Goal: Task Accomplishment & Management: Complete application form

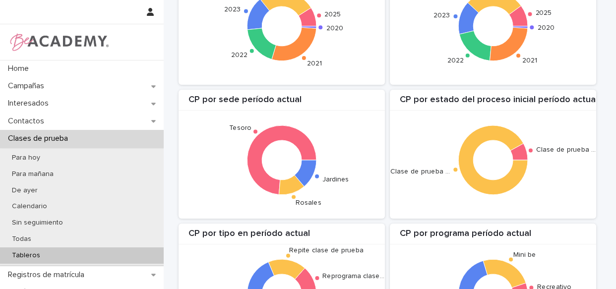
scroll to position [295, 0]
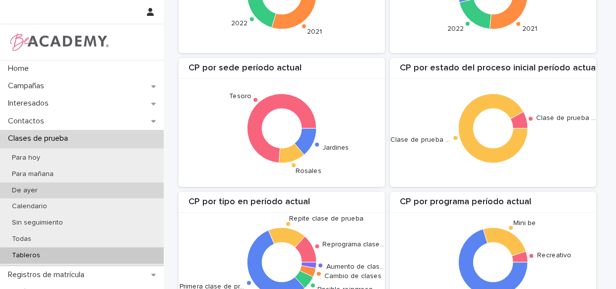
click at [36, 190] on p "De ayer" at bounding box center [25, 190] width 42 height 8
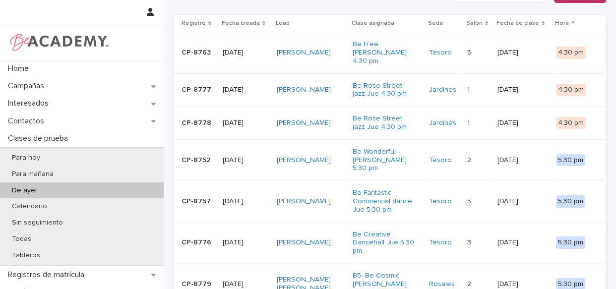
scroll to position [28, 0]
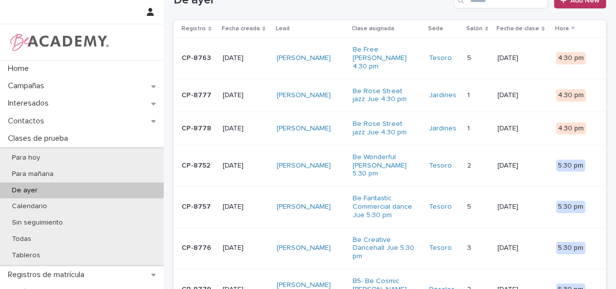
click at [342, 89] on td "[PERSON_NAME]" at bounding box center [311, 95] width 76 height 33
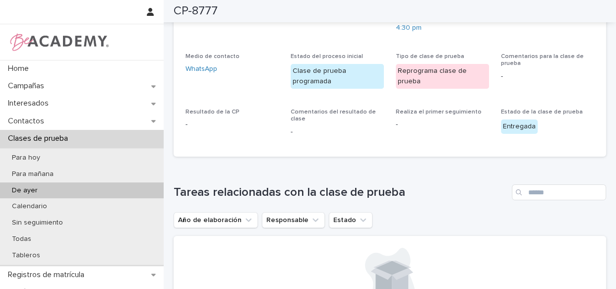
scroll to position [41, 0]
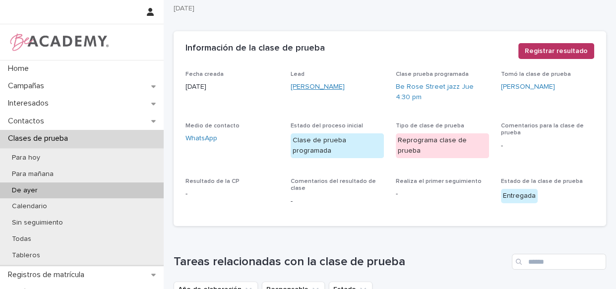
click at [328, 86] on link "[PERSON_NAME]" at bounding box center [318, 87] width 54 height 10
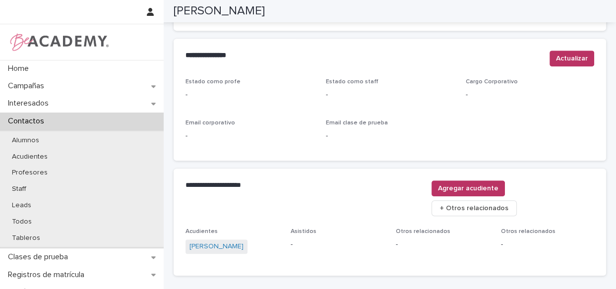
scroll to position [409, 0]
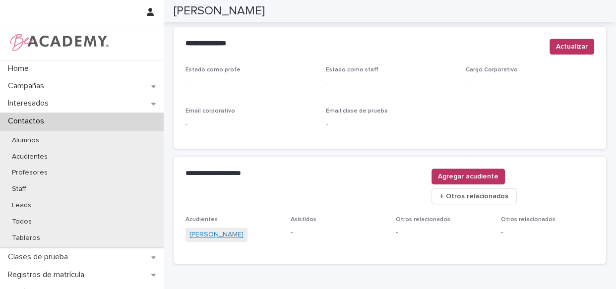
click at [213, 230] on link "[PERSON_NAME]" at bounding box center [216, 235] width 54 height 10
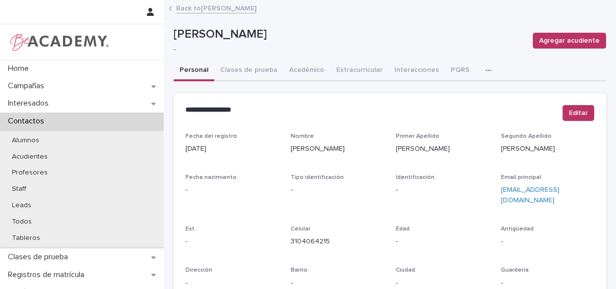
click at [199, 10] on link "Back to [PERSON_NAME]" at bounding box center [216, 7] width 80 height 11
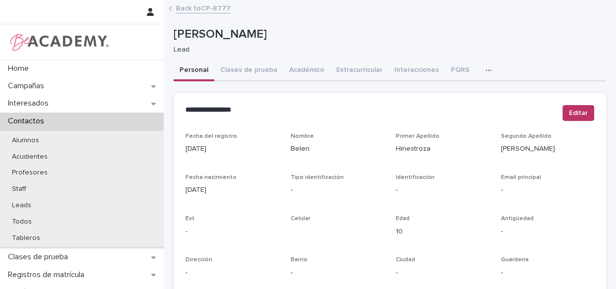
click at [199, 10] on link "Back to CP-8777" at bounding box center [203, 7] width 55 height 11
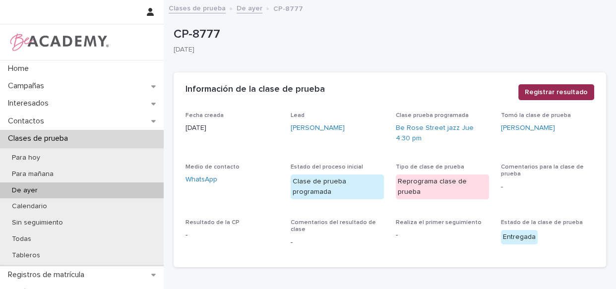
click at [546, 84] on button "Registrar resultado" at bounding box center [556, 92] width 76 height 16
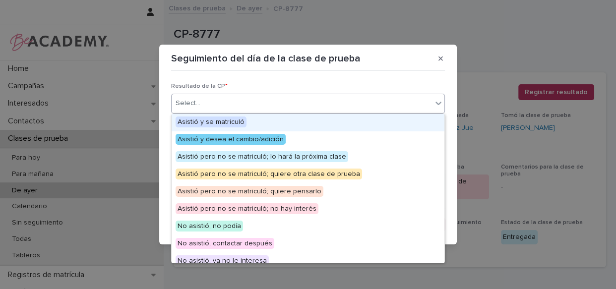
click at [352, 99] on div "Select..." at bounding box center [302, 103] width 260 height 16
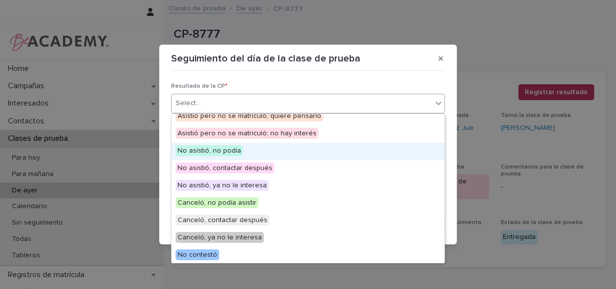
scroll to position [77, 0]
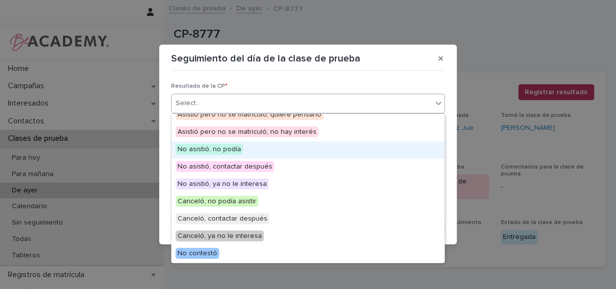
click at [253, 144] on div "No asistió, no podía" at bounding box center [308, 149] width 273 height 17
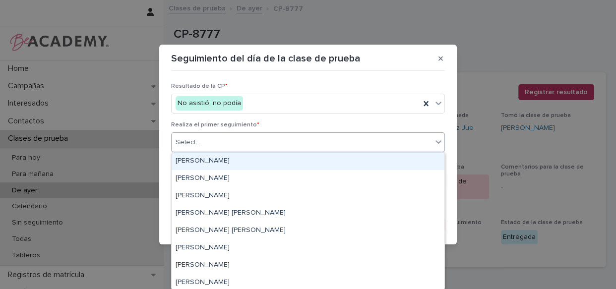
click at [263, 148] on div "Select..." at bounding box center [302, 142] width 260 height 16
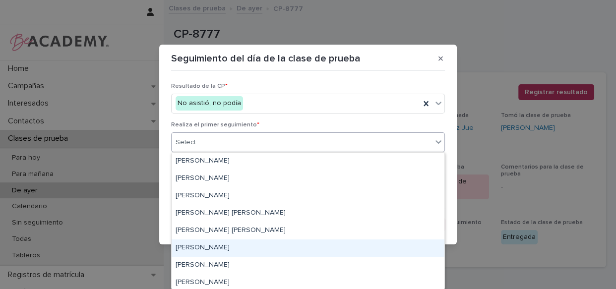
click at [223, 246] on div "[PERSON_NAME]" at bounding box center [308, 248] width 273 height 17
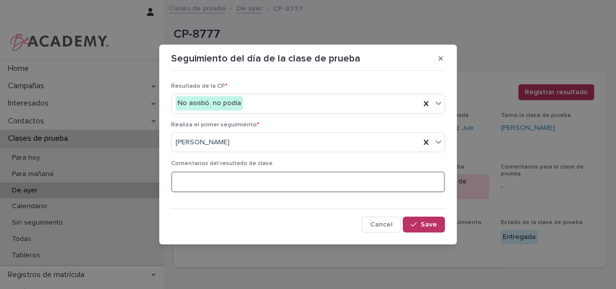
click at [257, 172] on textarea at bounding box center [308, 182] width 274 height 21
type textarea "**********"
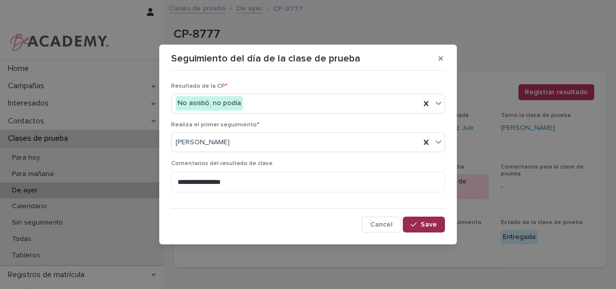
click at [415, 224] on icon "button" at bounding box center [414, 224] width 6 height 7
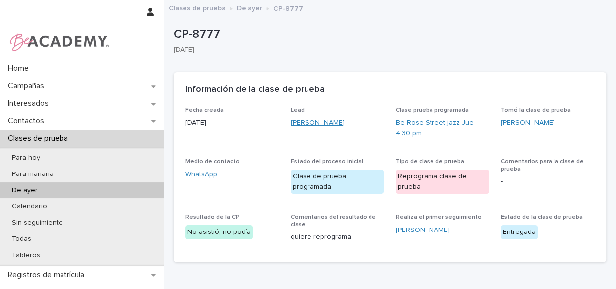
click at [322, 120] on link "[PERSON_NAME]" at bounding box center [318, 123] width 54 height 10
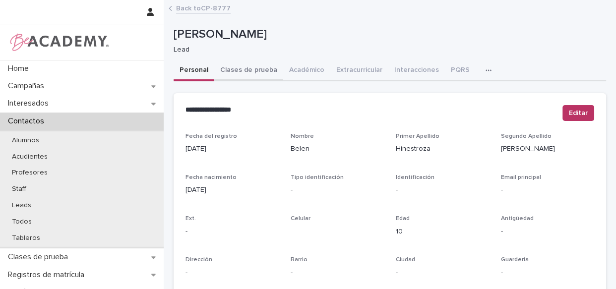
click at [247, 74] on button "Clases de prueba" at bounding box center [248, 70] width 69 height 21
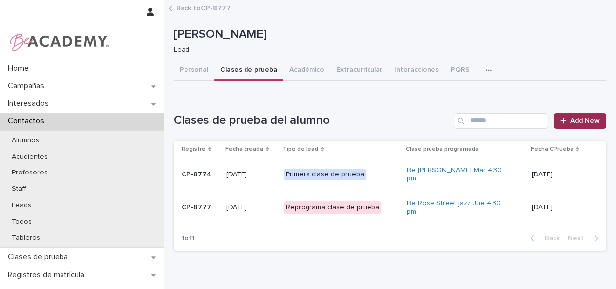
click at [585, 122] on span "Add New" at bounding box center [584, 121] width 29 height 7
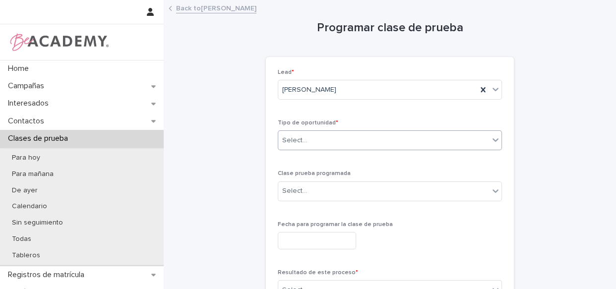
click at [378, 134] on div "Select..." at bounding box center [383, 140] width 211 height 16
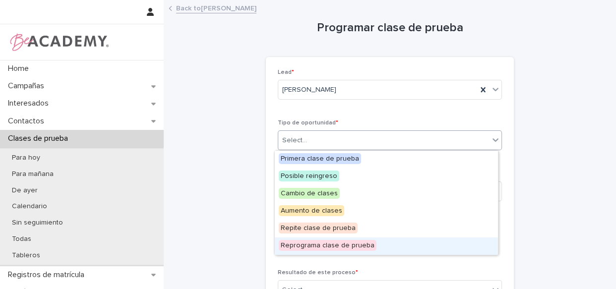
click at [371, 245] on div "Reprograma clase de prueba" at bounding box center [386, 246] width 223 height 17
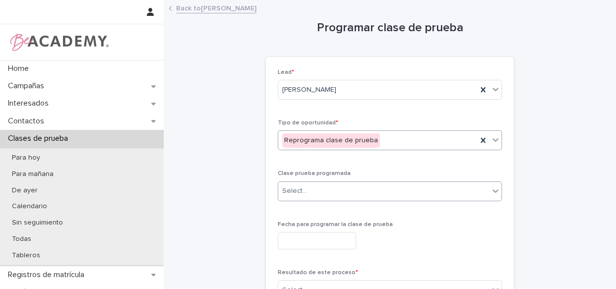
click at [372, 192] on div "Select..." at bounding box center [383, 191] width 211 height 16
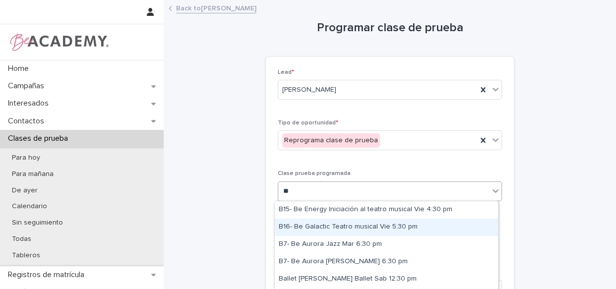
type input "***"
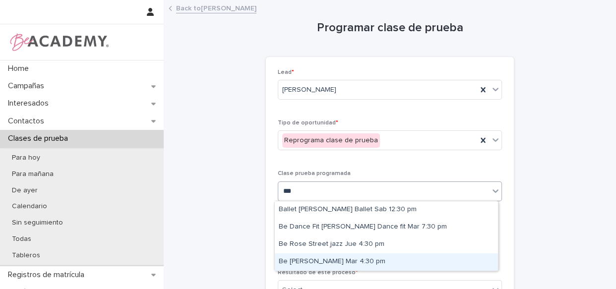
click at [349, 263] on div "Be [PERSON_NAME] Mar 4:30 pm" at bounding box center [386, 261] width 223 height 17
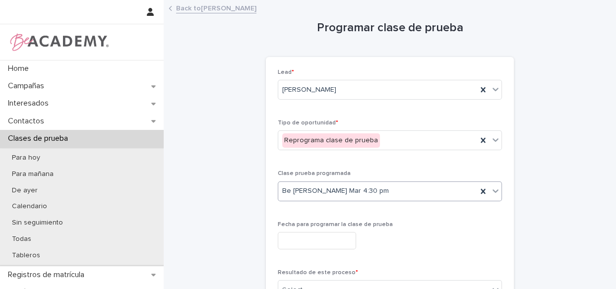
click at [341, 241] on input "text" at bounding box center [317, 240] width 78 height 17
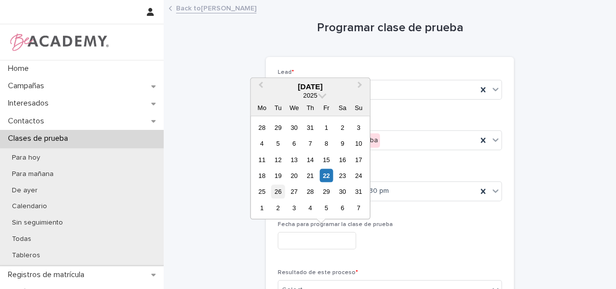
click at [273, 189] on div "26" at bounding box center [277, 191] width 13 height 13
type input "**********"
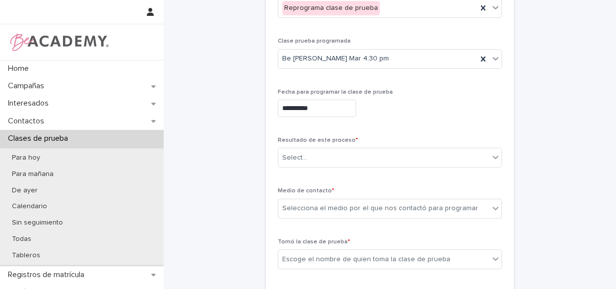
scroll to position [135, 0]
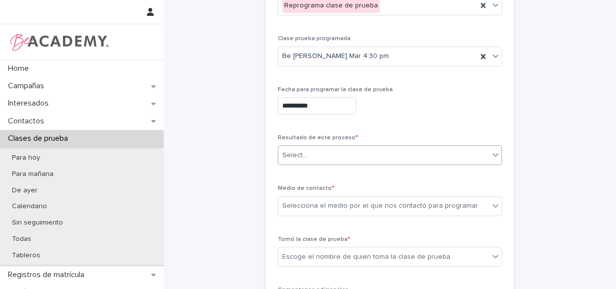
click at [360, 158] on div "Select..." at bounding box center [383, 155] width 211 height 16
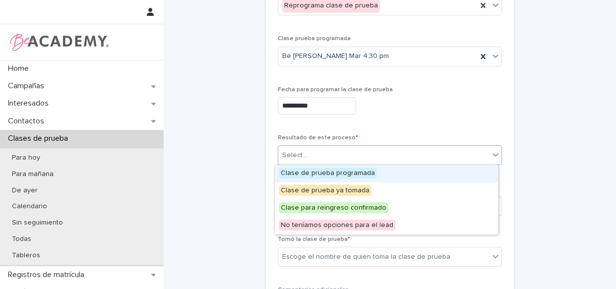
click at [375, 172] on div "Clase de prueba programada" at bounding box center [386, 173] width 223 height 17
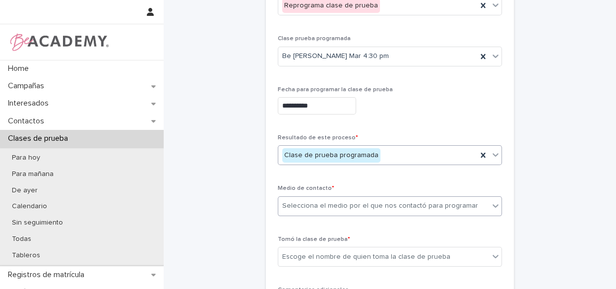
click at [375, 209] on div "Selecciona el medio por el que nos contactó para programar" at bounding box center [380, 206] width 196 height 10
click at [376, 208] on div "Selecciona el medio por el que nos contactó para programar" at bounding box center [380, 206] width 196 height 10
click at [406, 199] on div "Selecciona el medio por el que nos contactó para programar" at bounding box center [383, 206] width 211 height 16
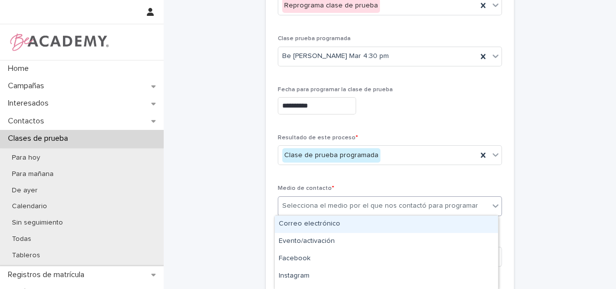
type input "*"
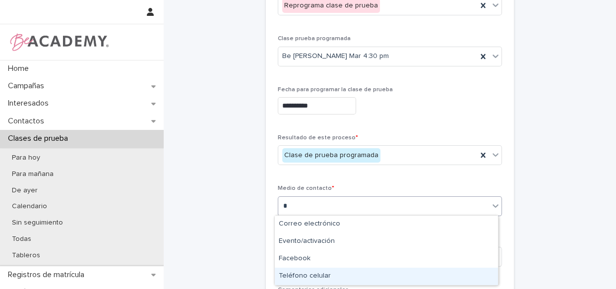
click at [309, 274] on div "Teléfono celular" at bounding box center [386, 276] width 223 height 17
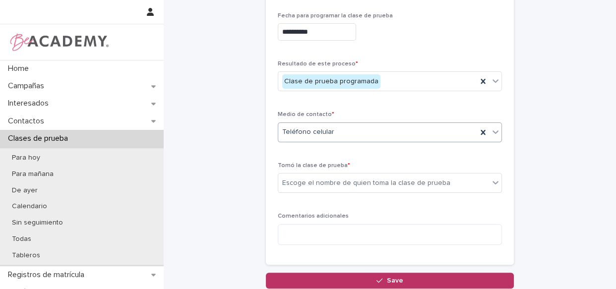
scroll to position [225, 0]
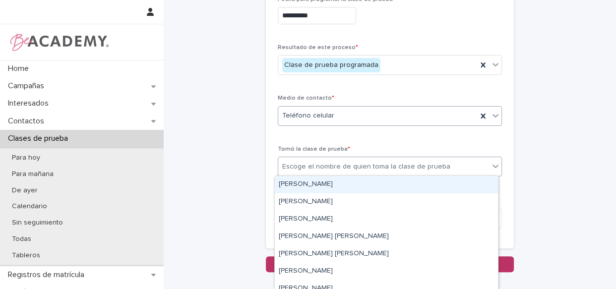
click at [375, 166] on div "Escoge el nombre de quien toma la clase de prueba" at bounding box center [366, 167] width 168 height 10
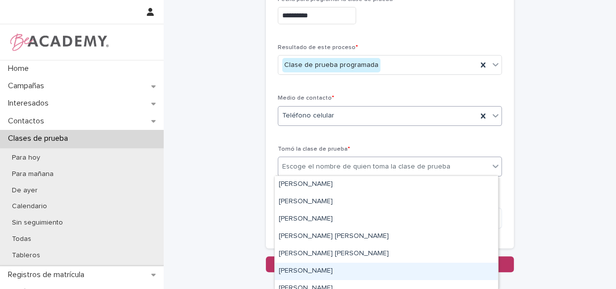
click at [329, 271] on div "[PERSON_NAME]" at bounding box center [386, 271] width 223 height 17
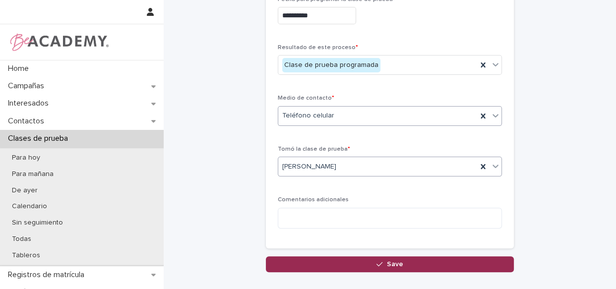
click at [389, 261] on span "Save" at bounding box center [395, 264] width 16 height 7
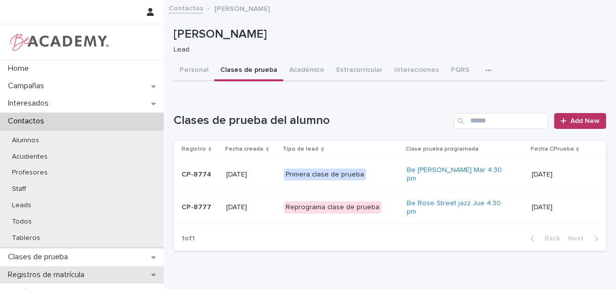
click at [52, 270] on p "Registros de matrícula" at bounding box center [48, 274] width 88 height 9
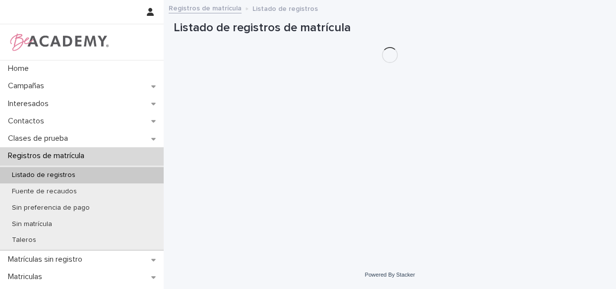
click at [54, 238] on div "Taleros" at bounding box center [82, 240] width 164 height 16
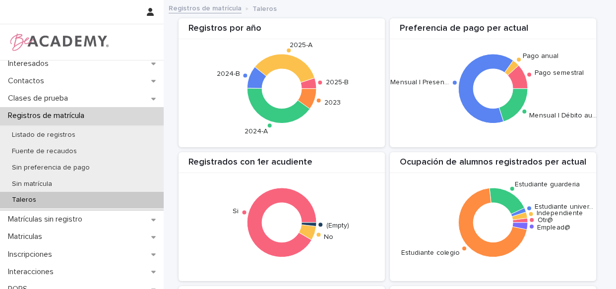
scroll to position [56, 0]
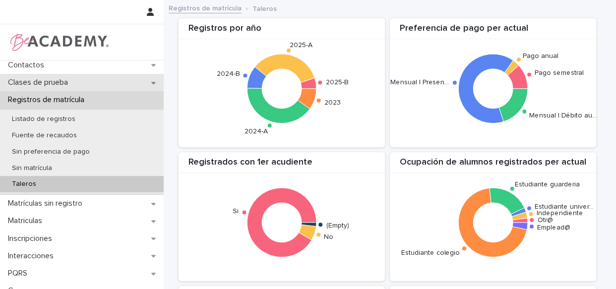
click at [65, 79] on p "Clases de prueba" at bounding box center [40, 82] width 72 height 9
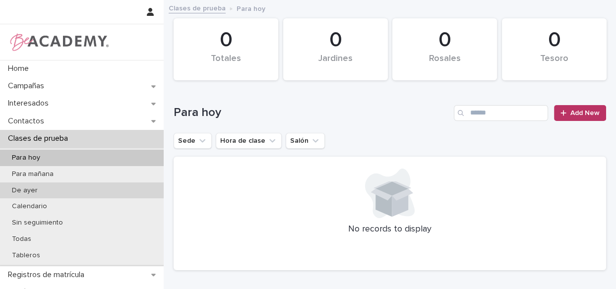
click at [45, 187] on div "De ayer" at bounding box center [82, 190] width 164 height 16
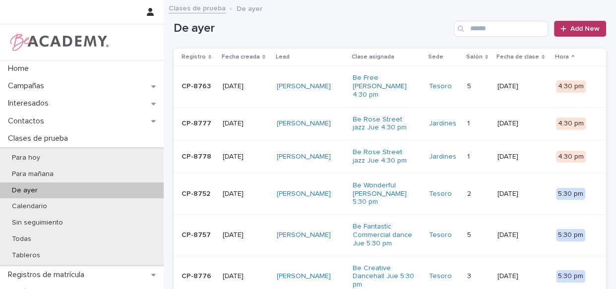
click at [337, 159] on div "[PERSON_NAME]" at bounding box center [311, 157] width 68 height 16
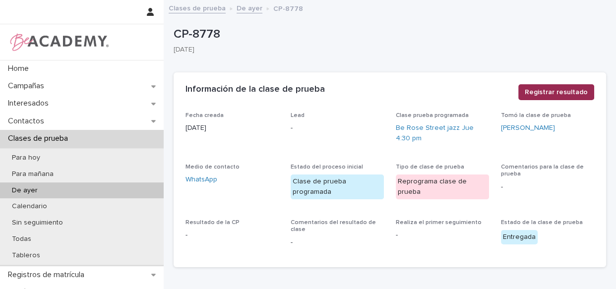
click at [570, 94] on span "Registrar resultado" at bounding box center [556, 92] width 63 height 10
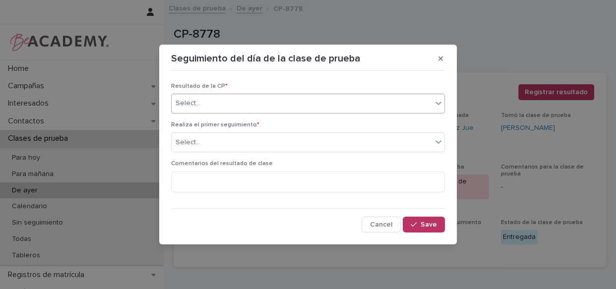
click at [289, 109] on div "Select..." at bounding box center [302, 103] width 260 height 16
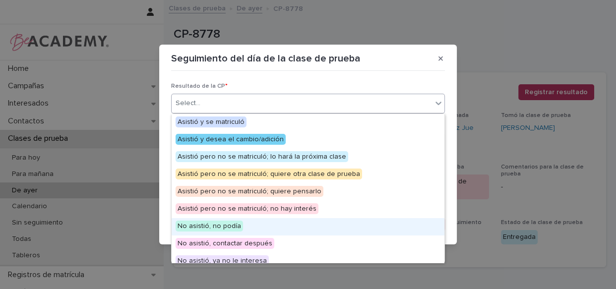
click at [252, 228] on div "No asistió, no podía" at bounding box center [308, 226] width 273 height 17
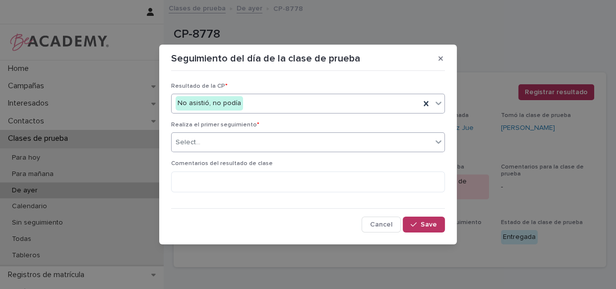
click at [265, 139] on div "Select..." at bounding box center [302, 142] width 260 height 16
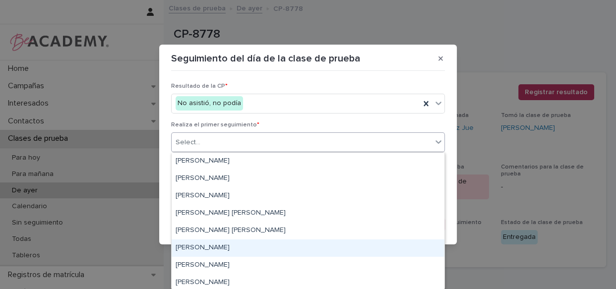
click at [226, 247] on div "[PERSON_NAME]" at bounding box center [308, 248] width 273 height 17
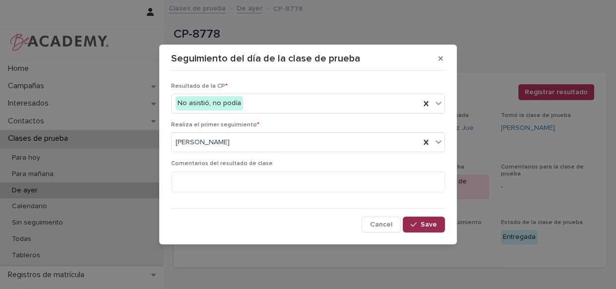
click at [424, 224] on span "Save" at bounding box center [428, 224] width 16 height 7
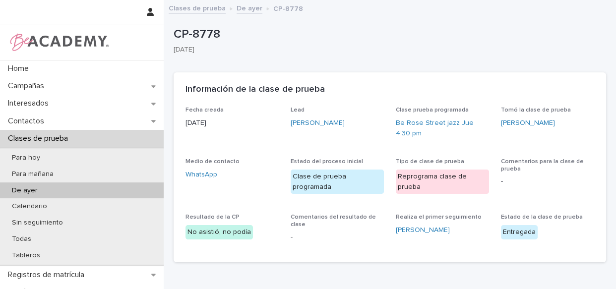
click at [328, 122] on link "[PERSON_NAME]" at bounding box center [318, 123] width 54 height 10
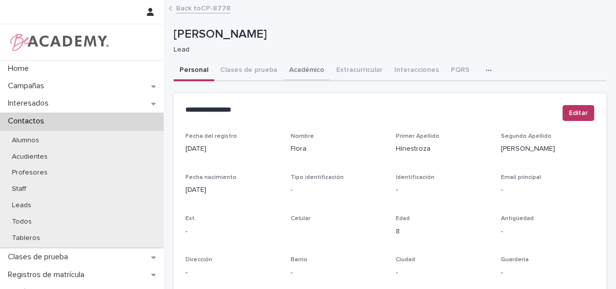
click at [255, 77] on button "Clases de prueba" at bounding box center [248, 70] width 69 height 21
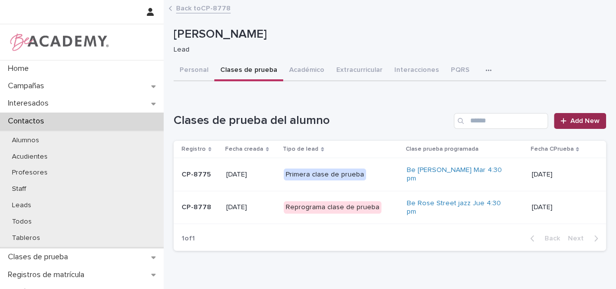
click at [572, 123] on span "Add New" at bounding box center [584, 121] width 29 height 7
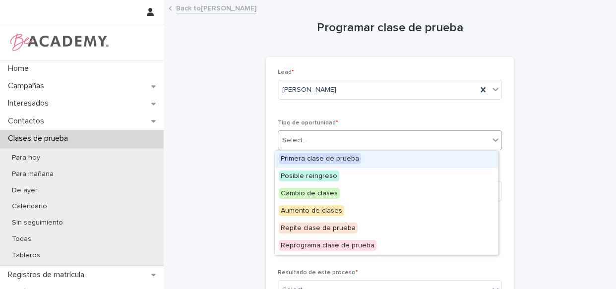
click at [387, 139] on div "Select..." at bounding box center [383, 140] width 211 height 16
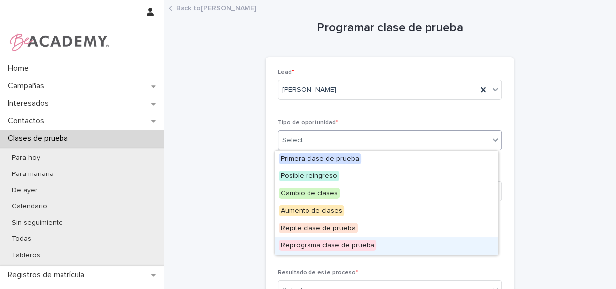
click at [362, 245] on span "Reprograma clase de prueba" at bounding box center [328, 245] width 98 height 11
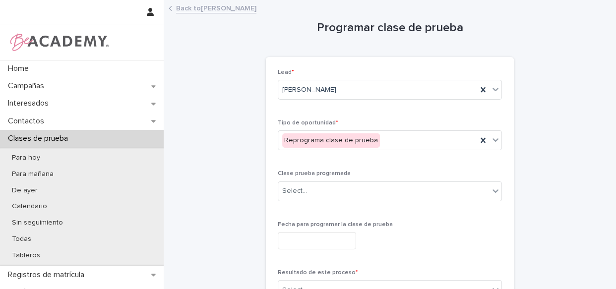
click at [375, 247] on div at bounding box center [390, 240] width 224 height 17
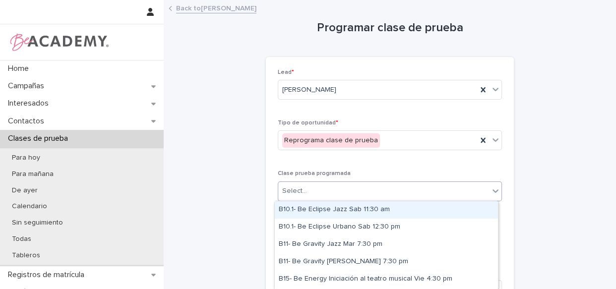
click at [376, 196] on div "Select..." at bounding box center [383, 191] width 211 height 16
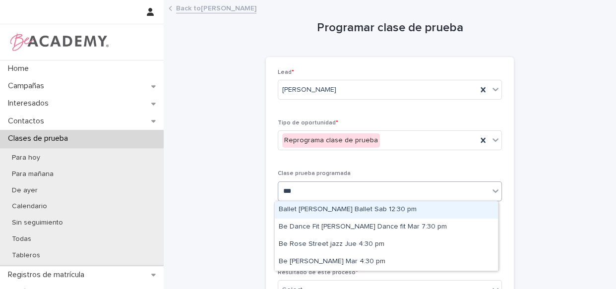
type input "****"
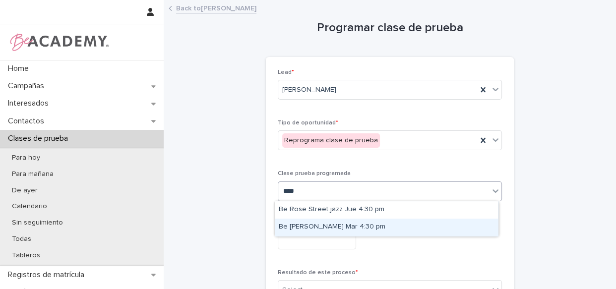
click at [365, 228] on div "Be [PERSON_NAME] Mar 4:30 pm" at bounding box center [386, 227] width 223 height 17
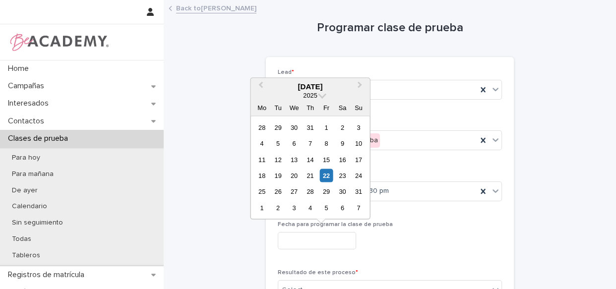
click at [329, 244] on input "text" at bounding box center [317, 240] width 78 height 17
click at [280, 188] on div "26" at bounding box center [277, 191] width 13 height 13
type input "**********"
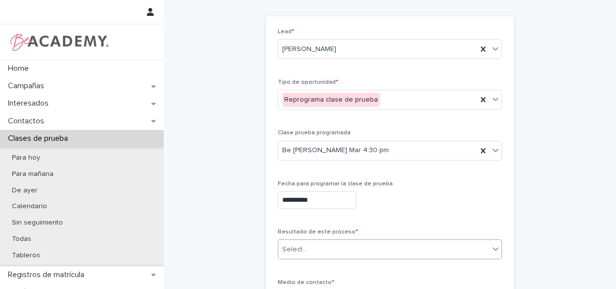
scroll to position [90, 0]
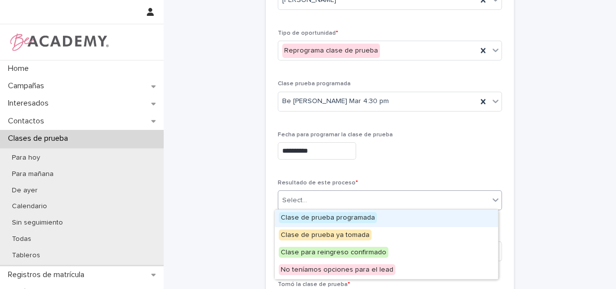
click at [358, 193] on div "Select..." at bounding box center [383, 200] width 211 height 16
click at [342, 221] on span "Clase de prueba programada" at bounding box center [328, 217] width 98 height 11
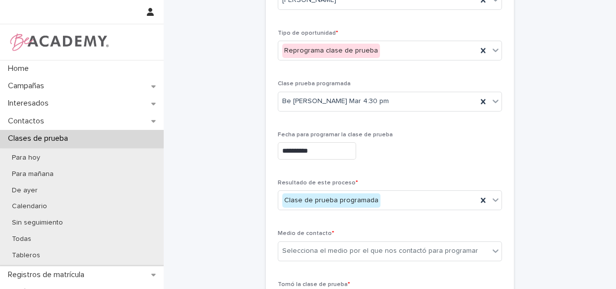
click at [391, 218] on div "**********" at bounding box center [390, 175] width 224 height 393
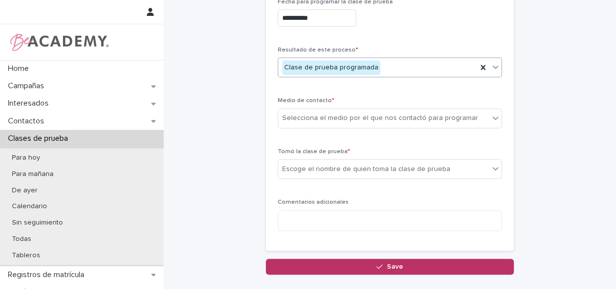
scroll to position [225, 0]
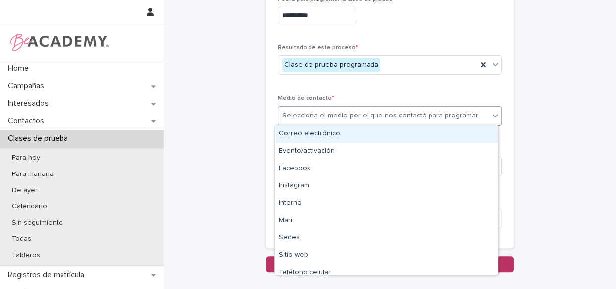
click at [364, 121] on div "Selecciona el medio por el que nos contactó para programar" at bounding box center [383, 116] width 211 height 16
type input "*"
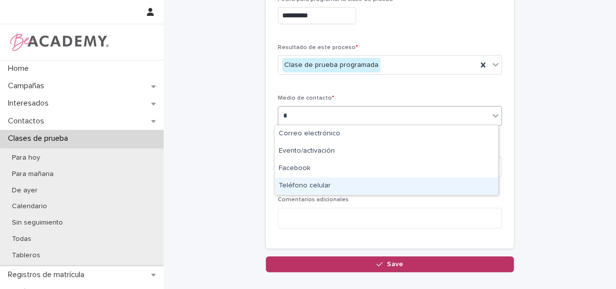
click at [322, 190] on div "Teléfono celular" at bounding box center [386, 186] width 223 height 17
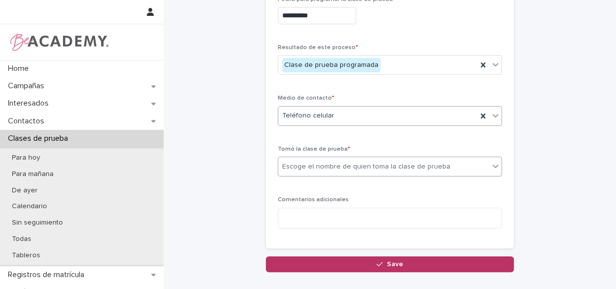
click at [355, 171] on div "Escoge el nombre de quien toma la clase de prueba" at bounding box center [383, 167] width 211 height 16
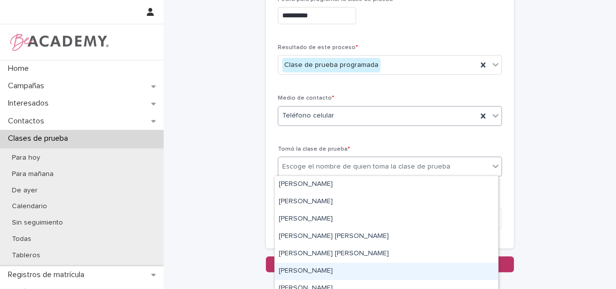
click at [313, 272] on div "[PERSON_NAME]" at bounding box center [386, 271] width 223 height 17
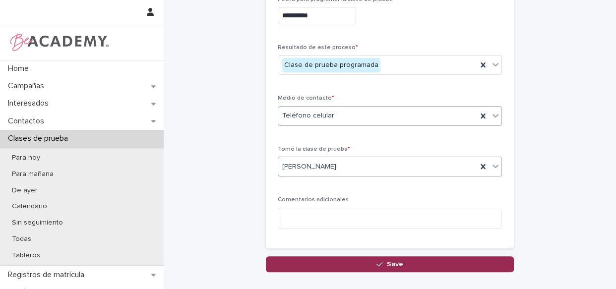
click at [376, 263] on icon "button" at bounding box center [379, 264] width 6 height 7
